Goal: Communication & Community: Answer question/provide support

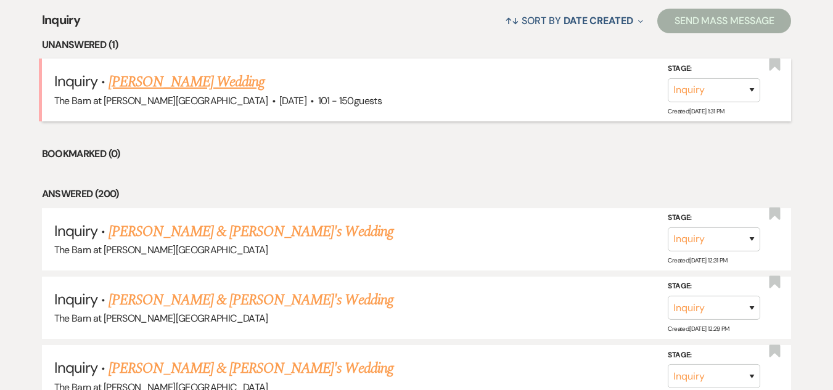
click at [217, 85] on link "[PERSON_NAME] Wedding" at bounding box center [187, 82] width 156 height 22
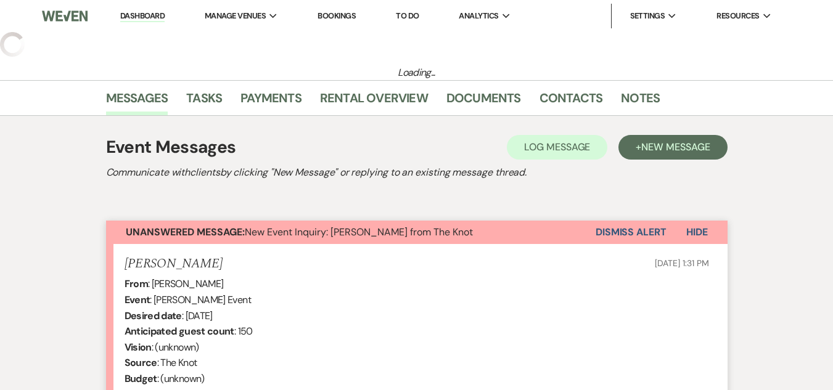
select select "2"
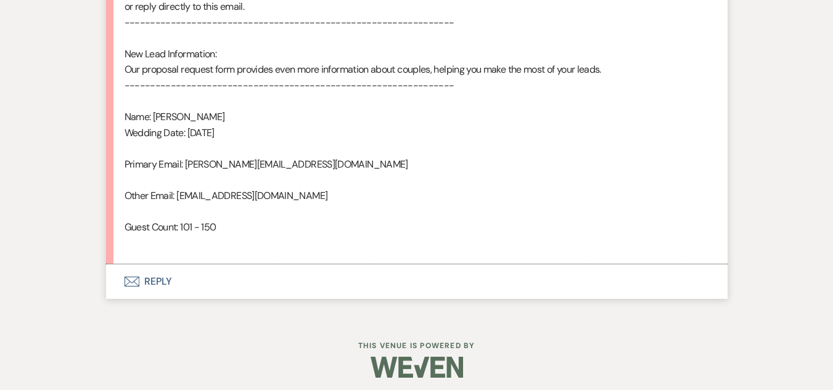
scroll to position [802, 0]
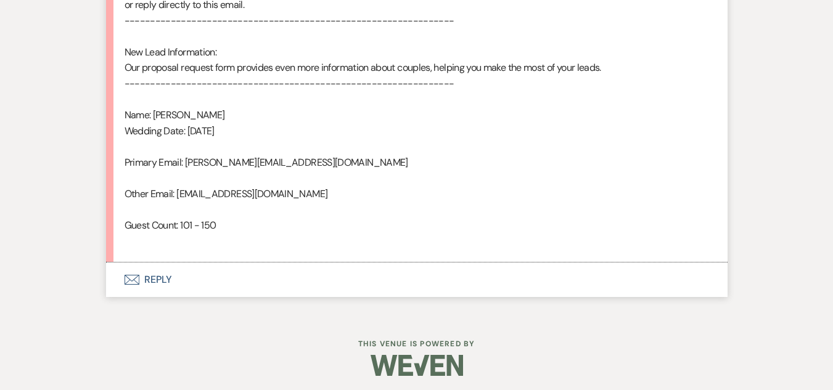
click at [148, 275] on button "Envelope Reply" at bounding box center [417, 280] width 622 height 35
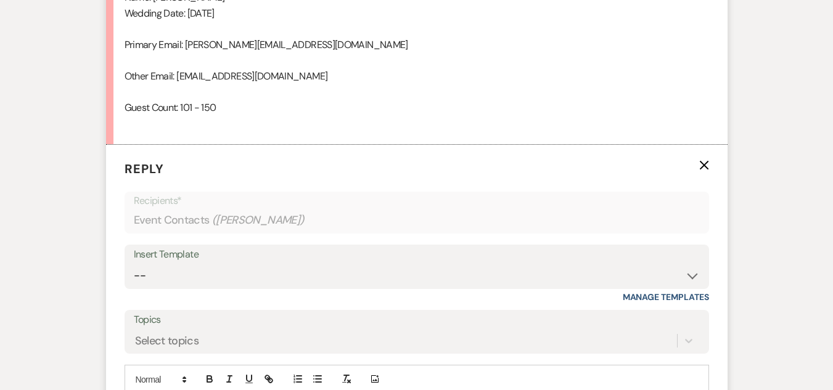
scroll to position [997, 0]
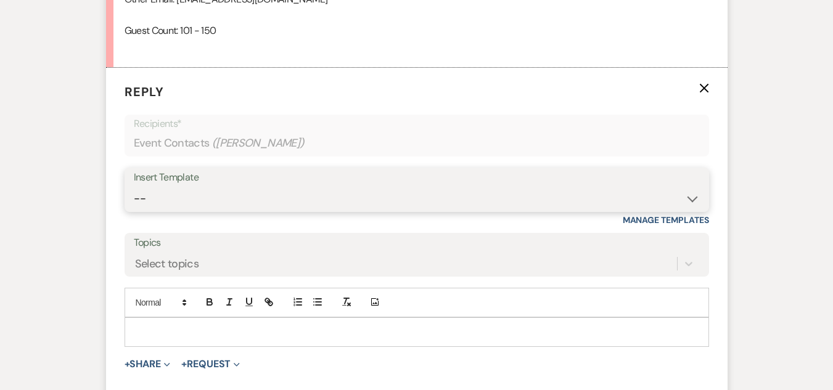
click at [313, 195] on select "-- Weven Planning Portal Introduction (Booked Events) Welcome Email Offboarding…" at bounding box center [417, 199] width 566 height 24
select select "5124"
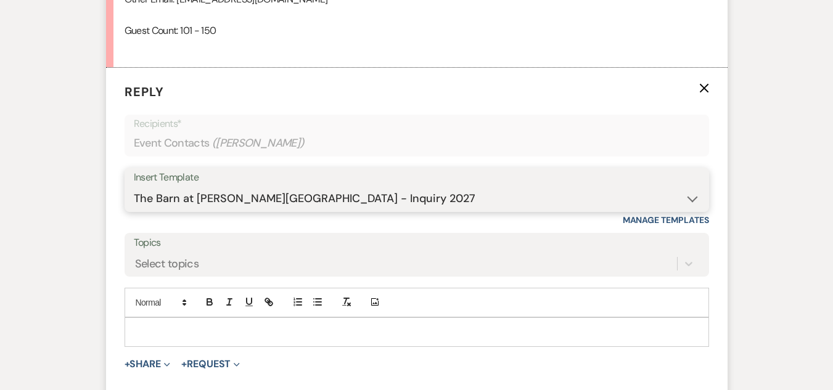
click at [134, 187] on select "-- Weven Planning Portal Introduction (Booked Events) Welcome Email Offboarding…" at bounding box center [417, 199] width 566 height 24
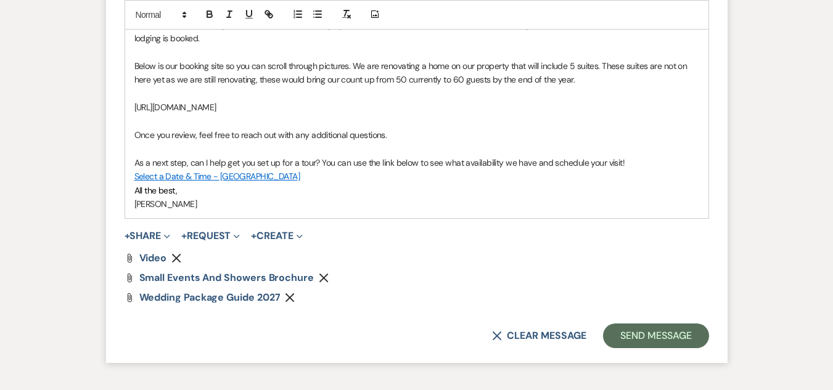
scroll to position [1460, 0]
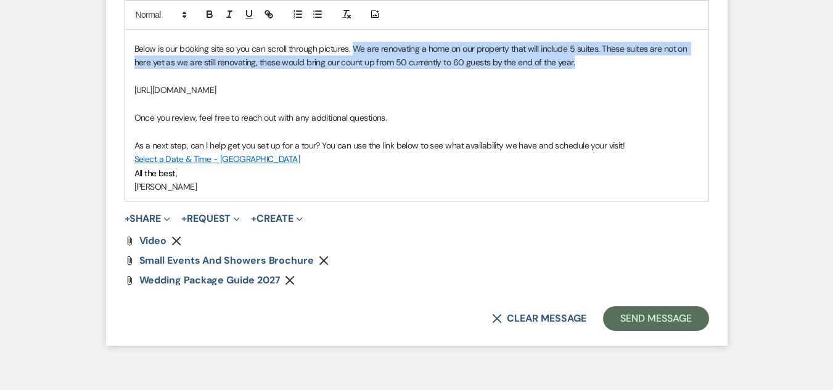
drag, startPoint x: 580, startPoint y: 64, endPoint x: 357, endPoint y: 46, distance: 224.0
click at [357, 46] on p "Below is our booking site so you can scroll through pictures. We are renovating…" at bounding box center [416, 56] width 565 height 28
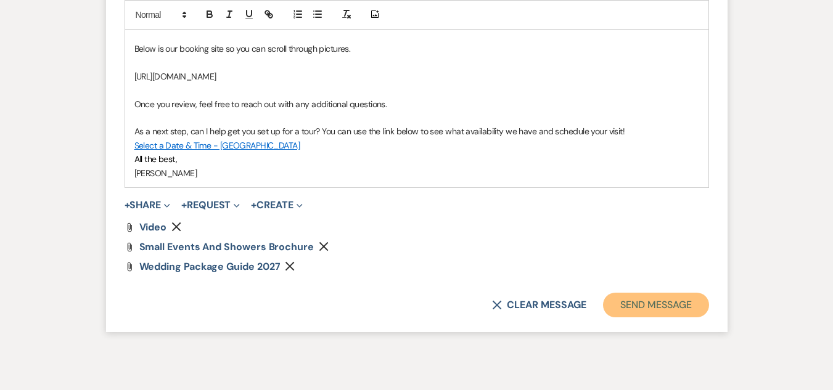
click at [650, 307] on button "Send Message" at bounding box center [655, 305] width 105 height 25
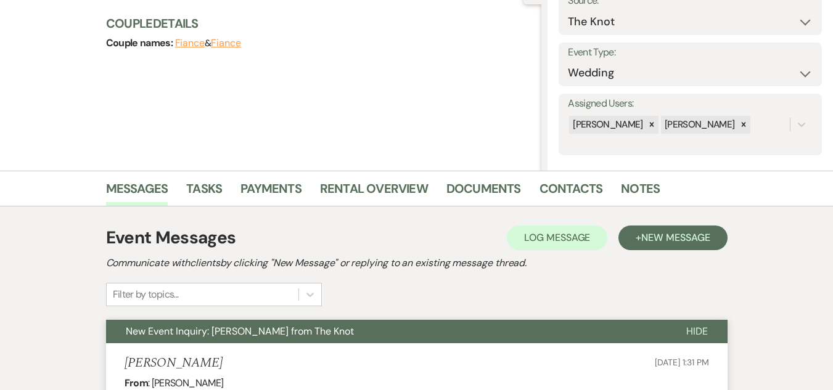
scroll to position [0, 0]
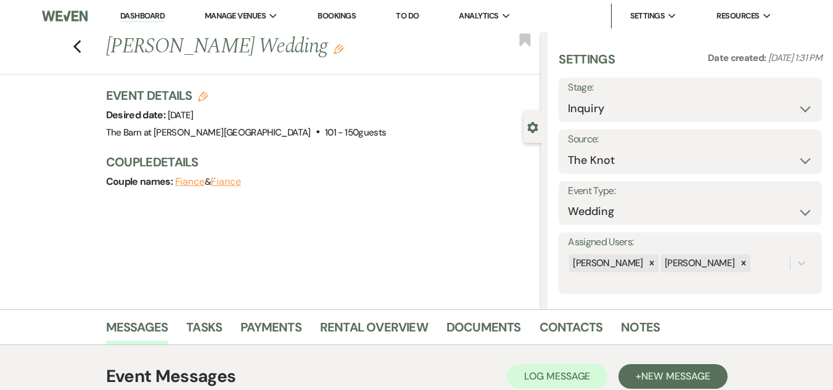
click at [76, 43] on div "Previous [PERSON_NAME] Wedding Edit Bookmark" at bounding box center [268, 53] width 548 height 43
click at [78, 44] on icon "Previous" at bounding box center [77, 46] width 9 height 15
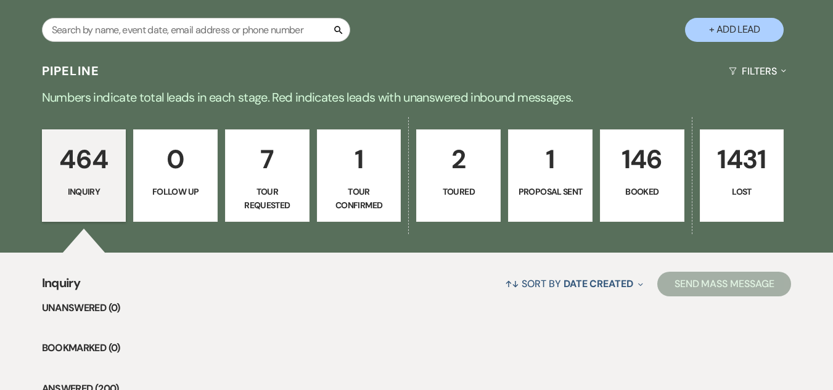
scroll to position [246, 0]
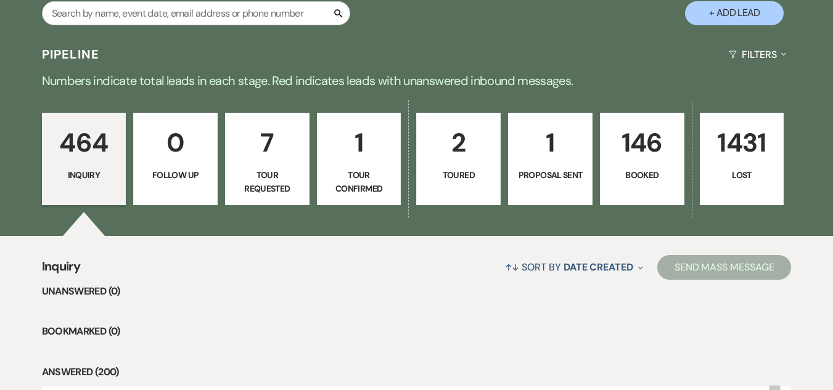
click at [640, 146] on p "146" at bounding box center [642, 142] width 68 height 41
